Goal: Information Seeking & Learning: Find specific fact

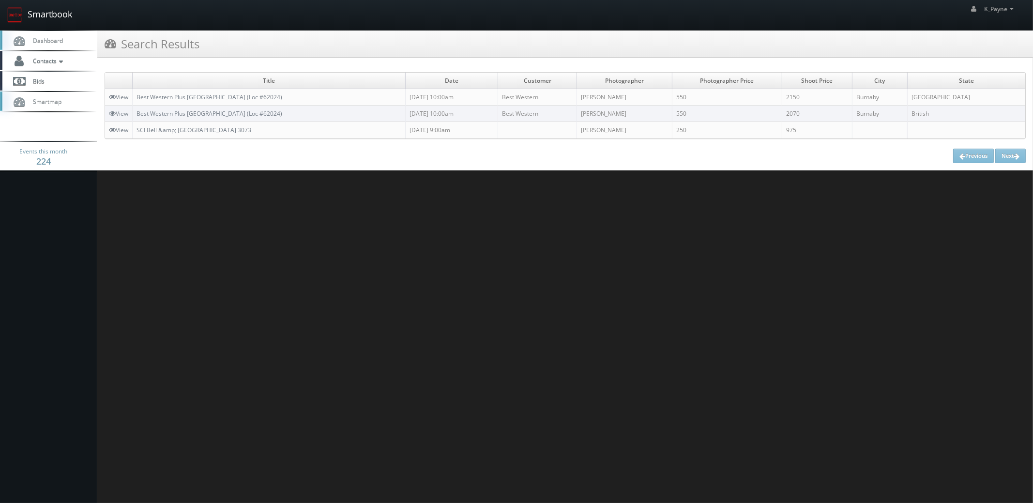
click at [65, 14] on link "Smartbook" at bounding box center [39, 15] width 79 height 30
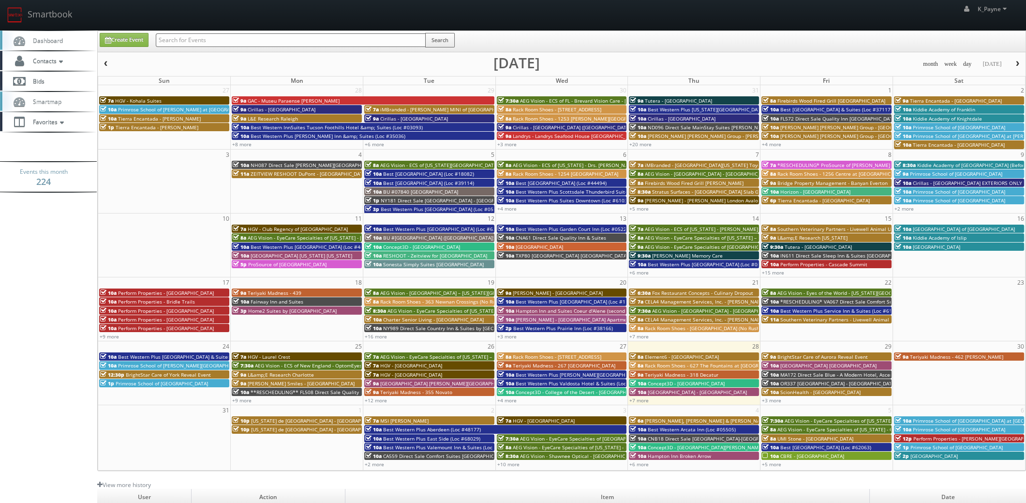
click at [299, 43] on input "text" at bounding box center [291, 40] width 270 height 14
type input "grapevine"
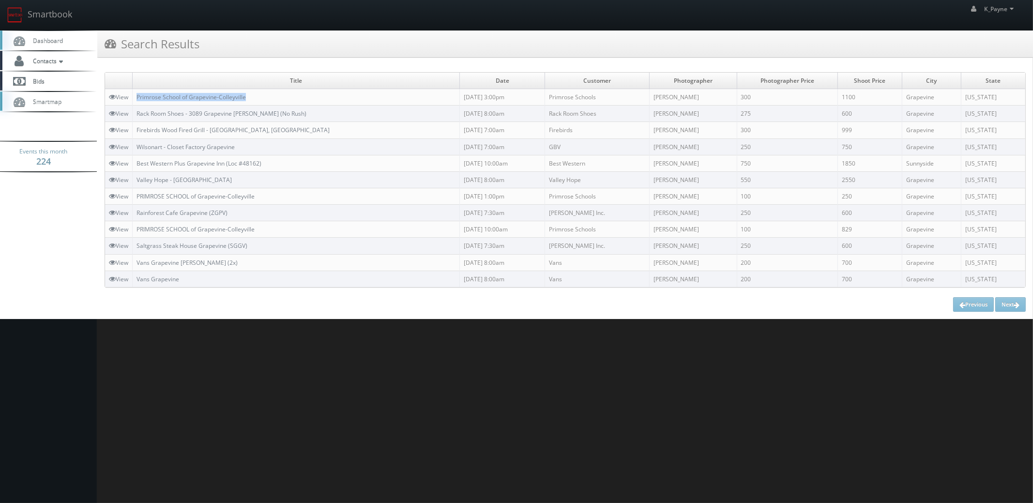
drag, startPoint x: 261, startPoint y: 94, endPoint x: 136, endPoint y: 96, distance: 124.8
click at [136, 96] on td "Primrose School of Grapevine-Colleyville" at bounding box center [296, 97] width 327 height 16
copy link "Primrose School of Grapevine-Colleyville"
click at [285, 412] on html "Smartbook Toggle Side Navigation Toggle Top Navigation K_Payne K_Payne Profile …" at bounding box center [516, 251] width 1033 height 503
click at [253, 379] on html "Smartbook Toggle Side Navigation Toggle Top Navigation K_Payne K_Payne Profile …" at bounding box center [516, 251] width 1033 height 503
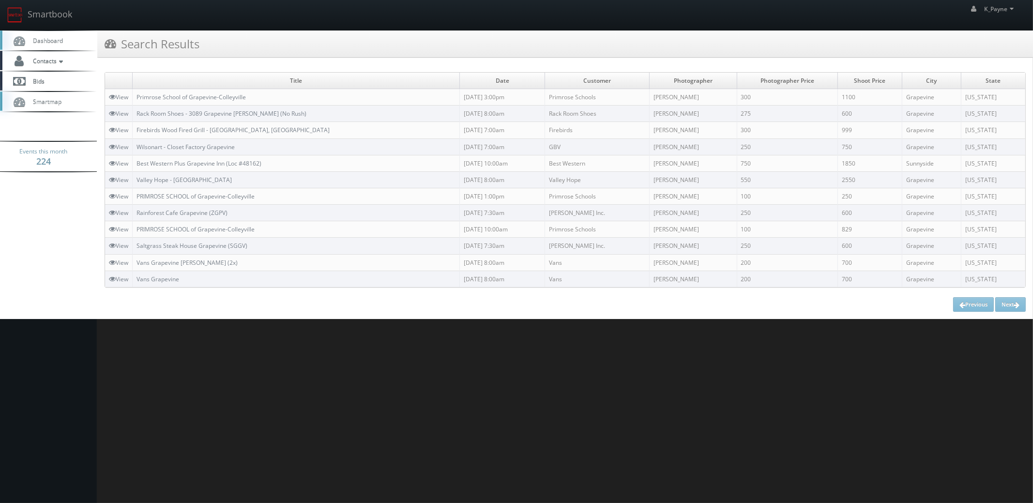
click at [169, 344] on html "Smartbook Toggle Side Navigation Toggle Top Navigation K_Payne K_Payne Profile …" at bounding box center [516, 251] width 1033 height 503
click at [176, 338] on html "Smartbook Toggle Side Navigation Toggle Top Navigation K_Payne K_Payne Profile …" at bounding box center [516, 251] width 1033 height 503
